Goal: Information Seeking & Learning: Learn about a topic

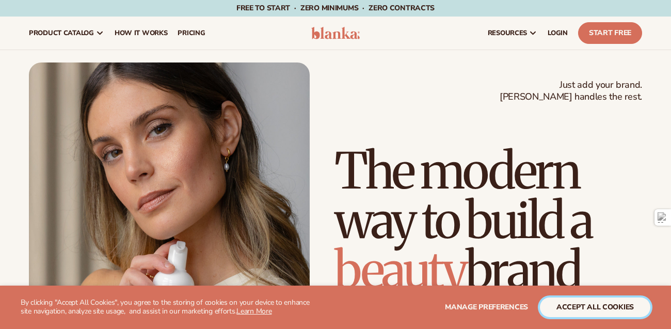
click at [611, 312] on button "accept all cookies" at bounding box center [595, 307] width 110 height 20
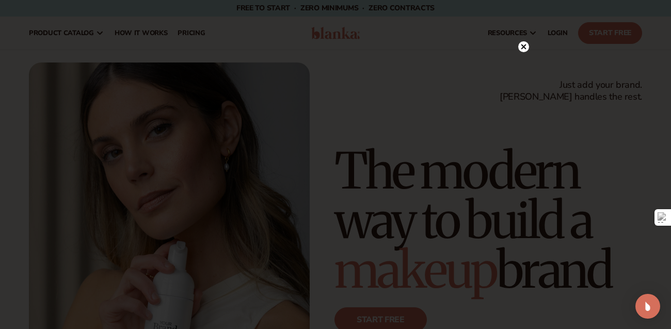
click at [522, 45] on icon at bounding box center [523, 46] width 5 height 5
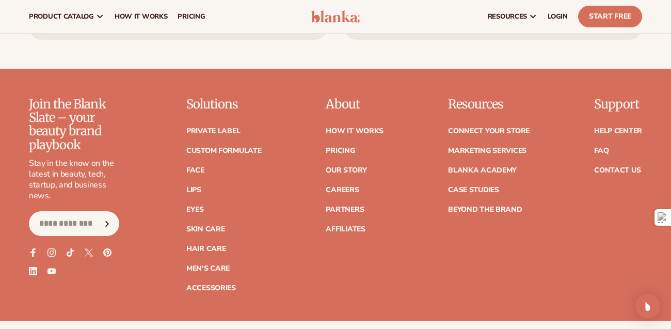
scroll to position [4001, 0]
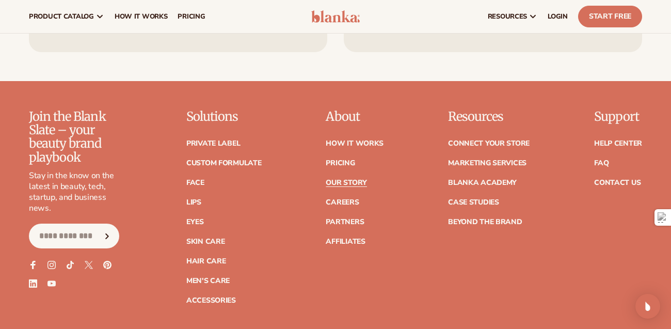
click at [326, 179] on link "Our Story" at bounding box center [346, 182] width 41 height 7
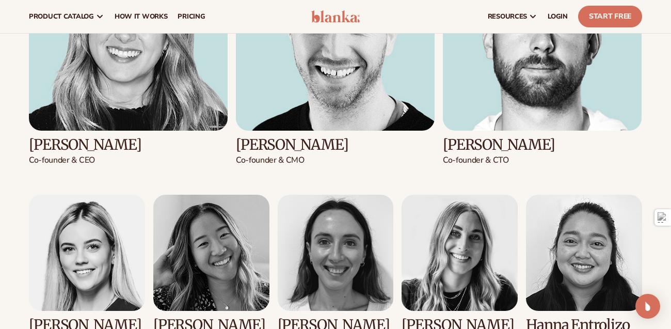
scroll to position [1073, 0]
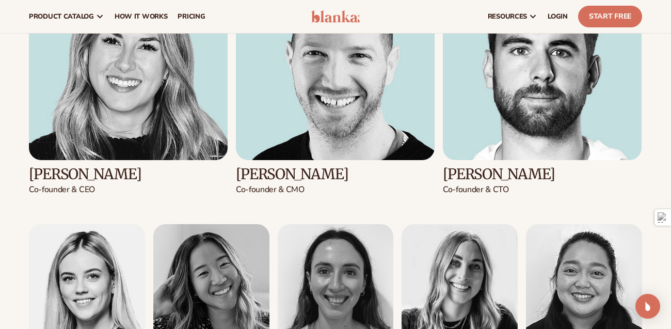
drag, startPoint x: 108, startPoint y: 97, endPoint x: 88, endPoint y: 146, distance: 53.0
click at [107, 98] on img at bounding box center [128, 60] width 199 height 199
click at [68, 178] on h3 "Kaylee Lieffers" at bounding box center [128, 174] width 199 height 16
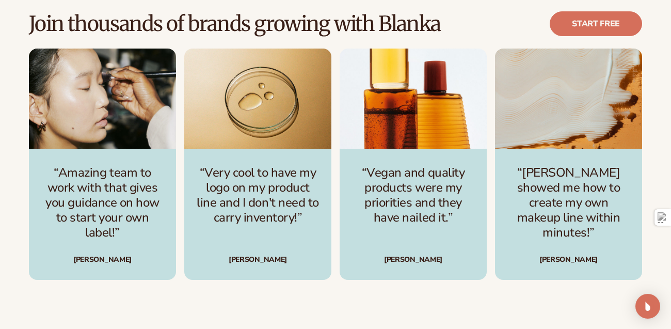
scroll to position [2091, 0]
click at [179, 169] on div "“Amazing team to work with that gives you guidance on how to start your own lab…" at bounding box center [335, 163] width 613 height 231
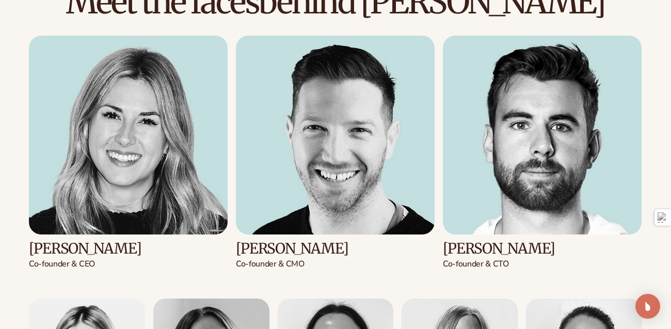
scroll to position [1011, 0]
